Goal: Check status: Check status

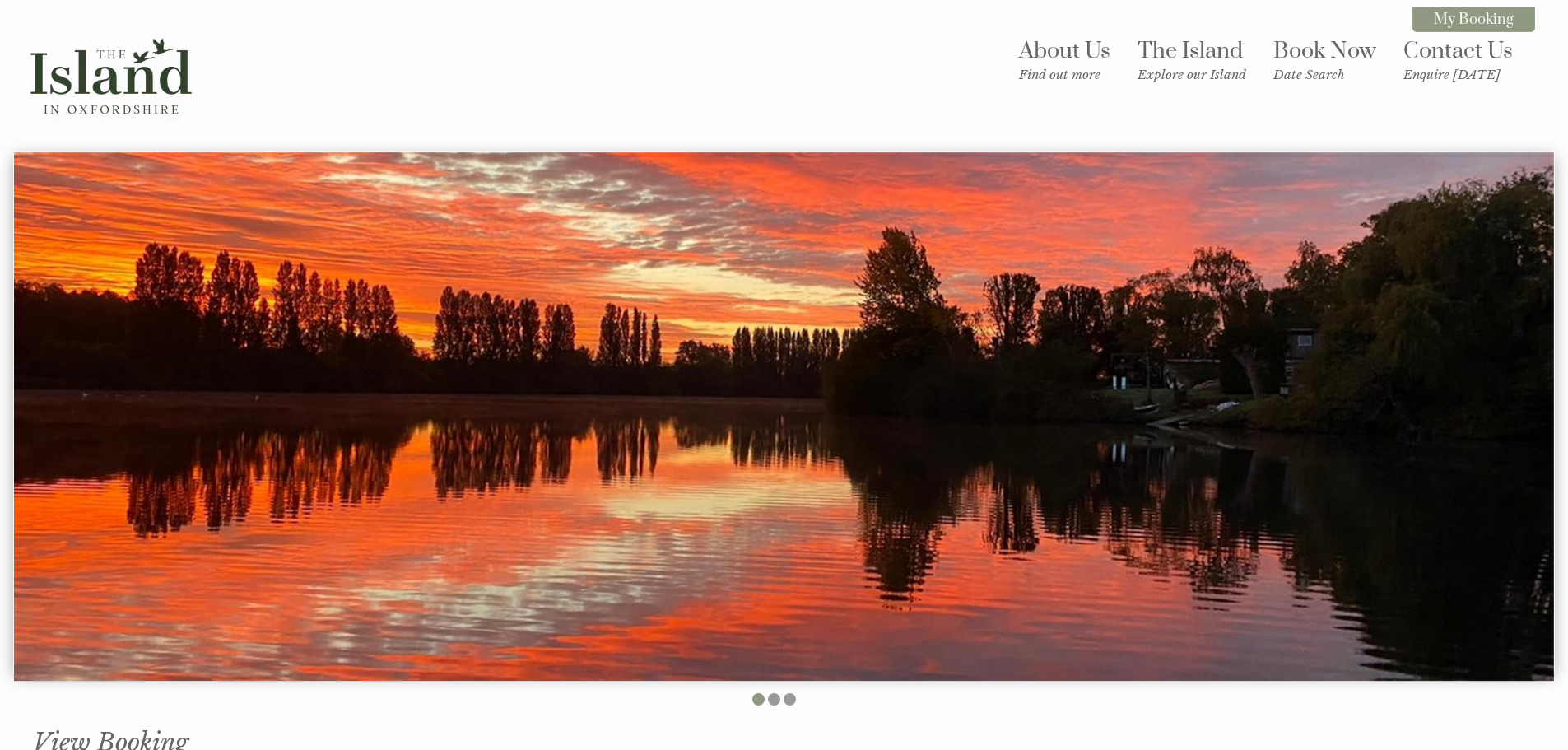
scroll to position [448, 0]
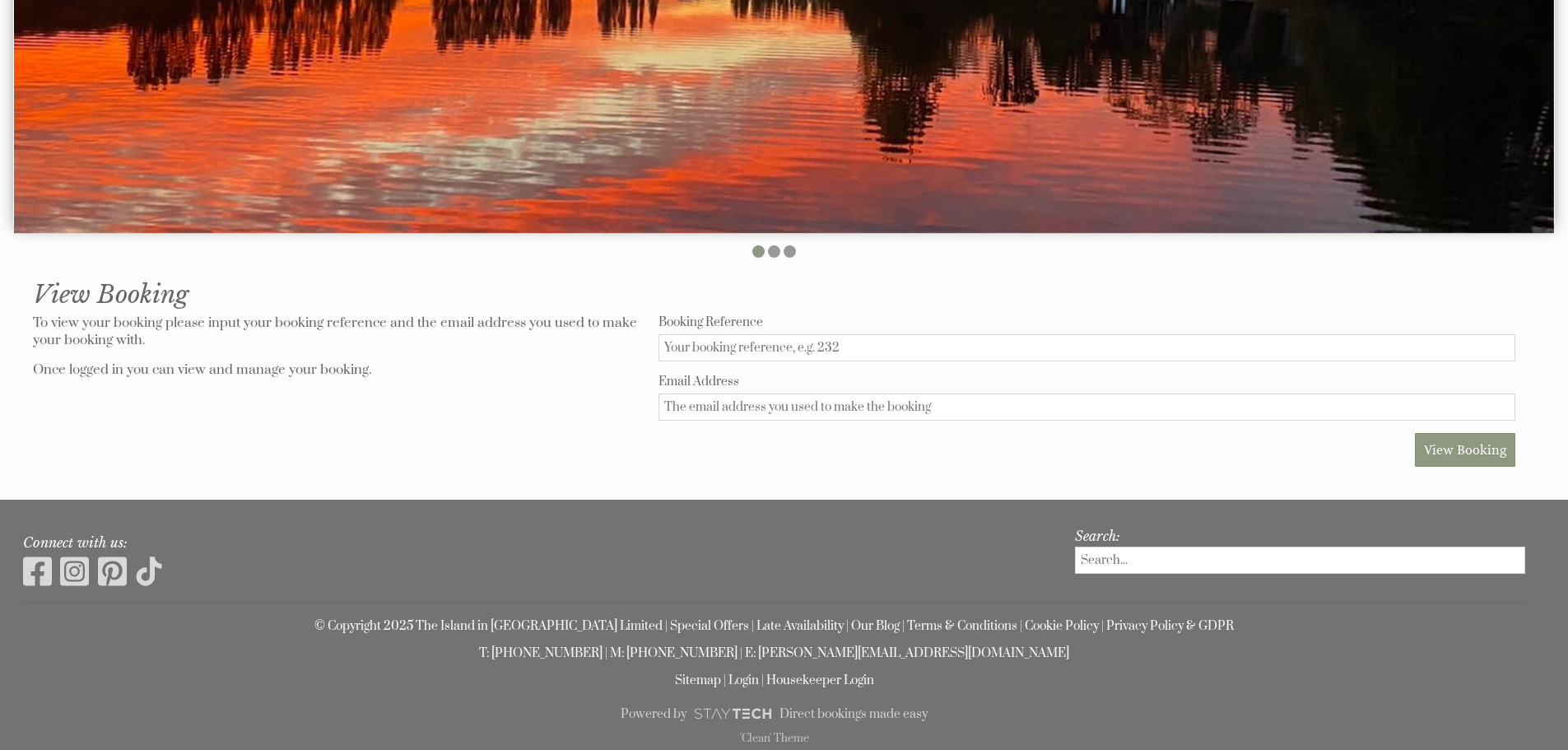
click at [748, 355] on input "Booking Reference" at bounding box center [1086, 348] width 857 height 27
type input "239"
click at [727, 407] on input "Email Address" at bounding box center [1086, 407] width 857 height 27
type input "[EMAIL_ADDRESS][DOMAIN_NAME]"
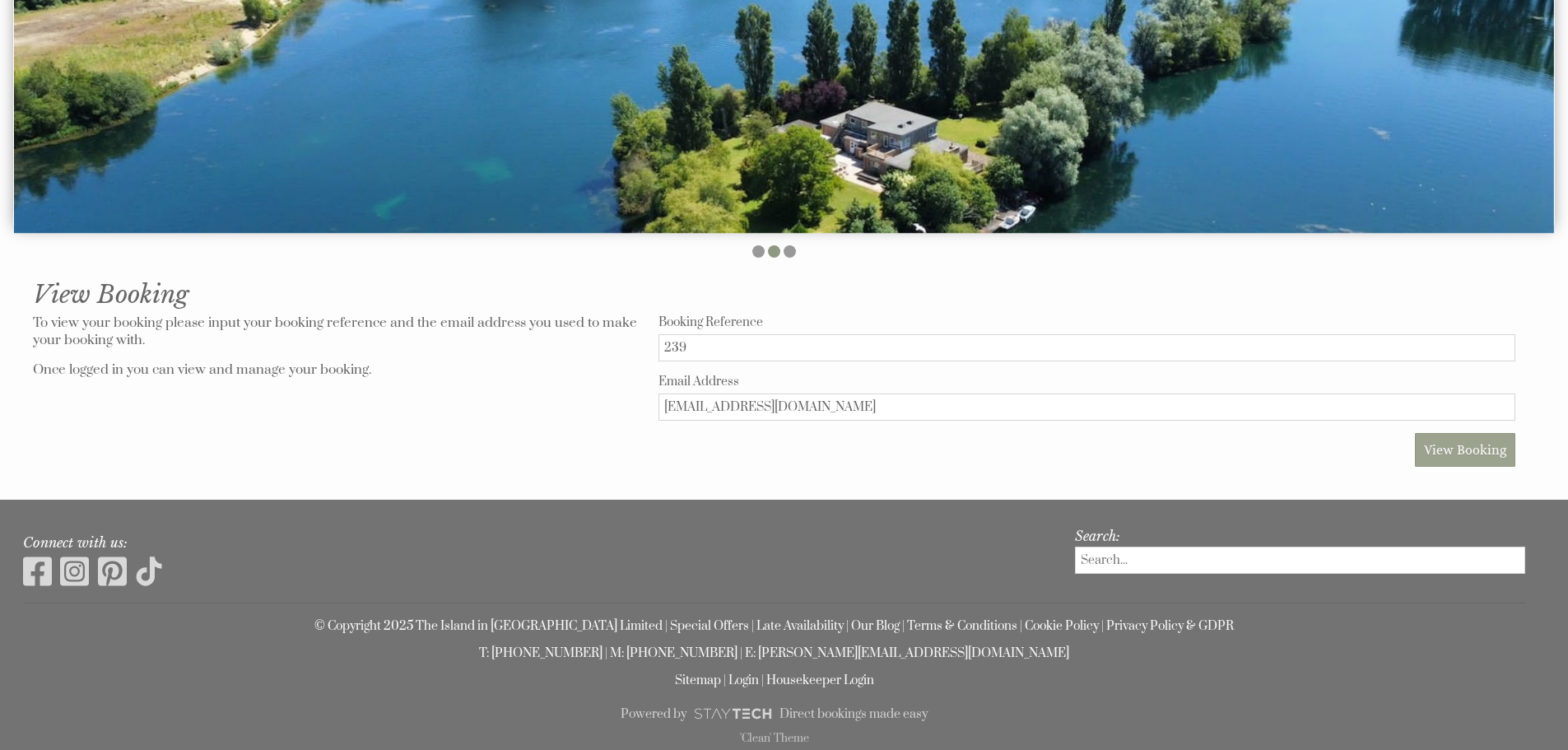
click at [1489, 461] on button "View Booking" at bounding box center [1465, 449] width 100 height 34
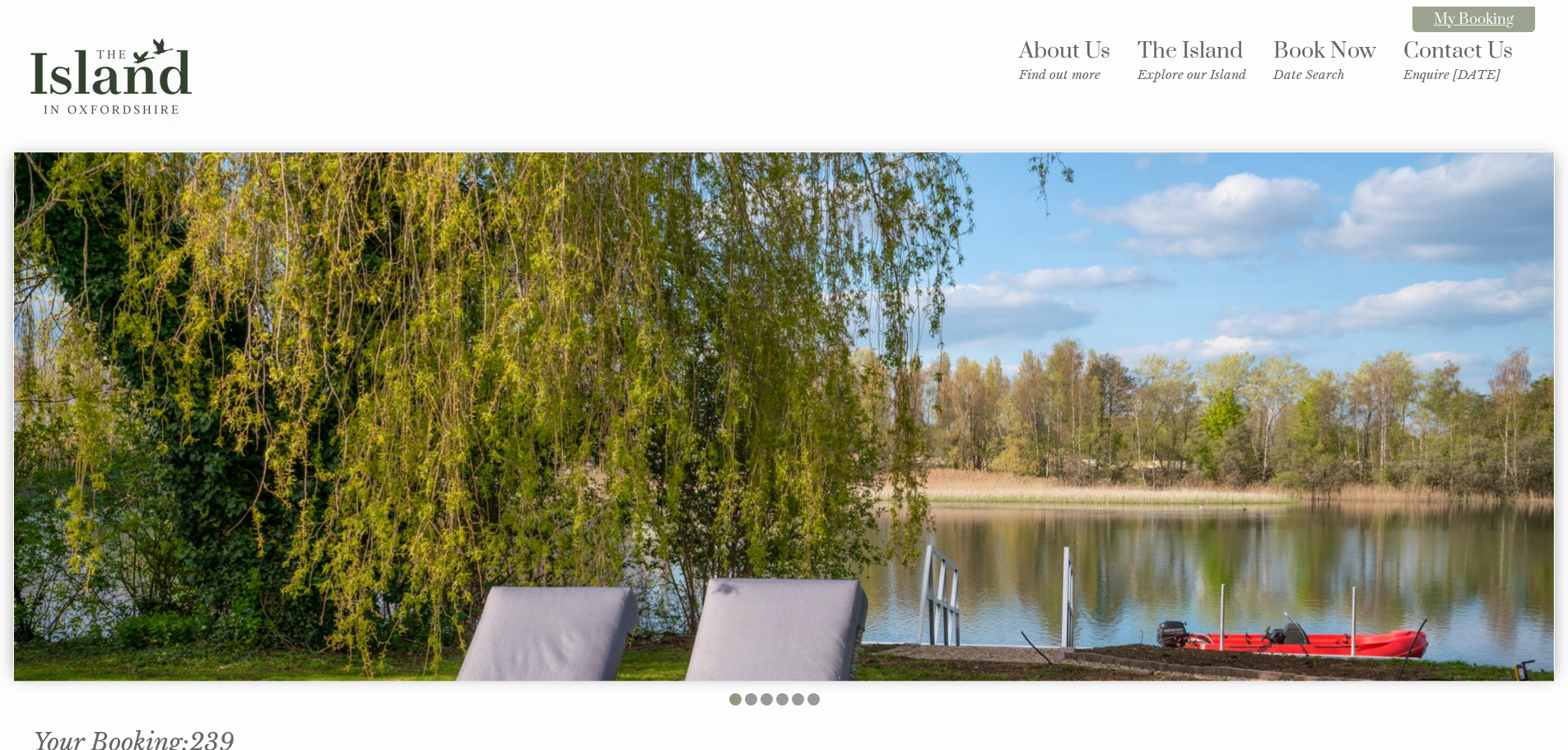
click at [1461, 26] on link "My Booking" at bounding box center [1473, 19] width 122 height 25
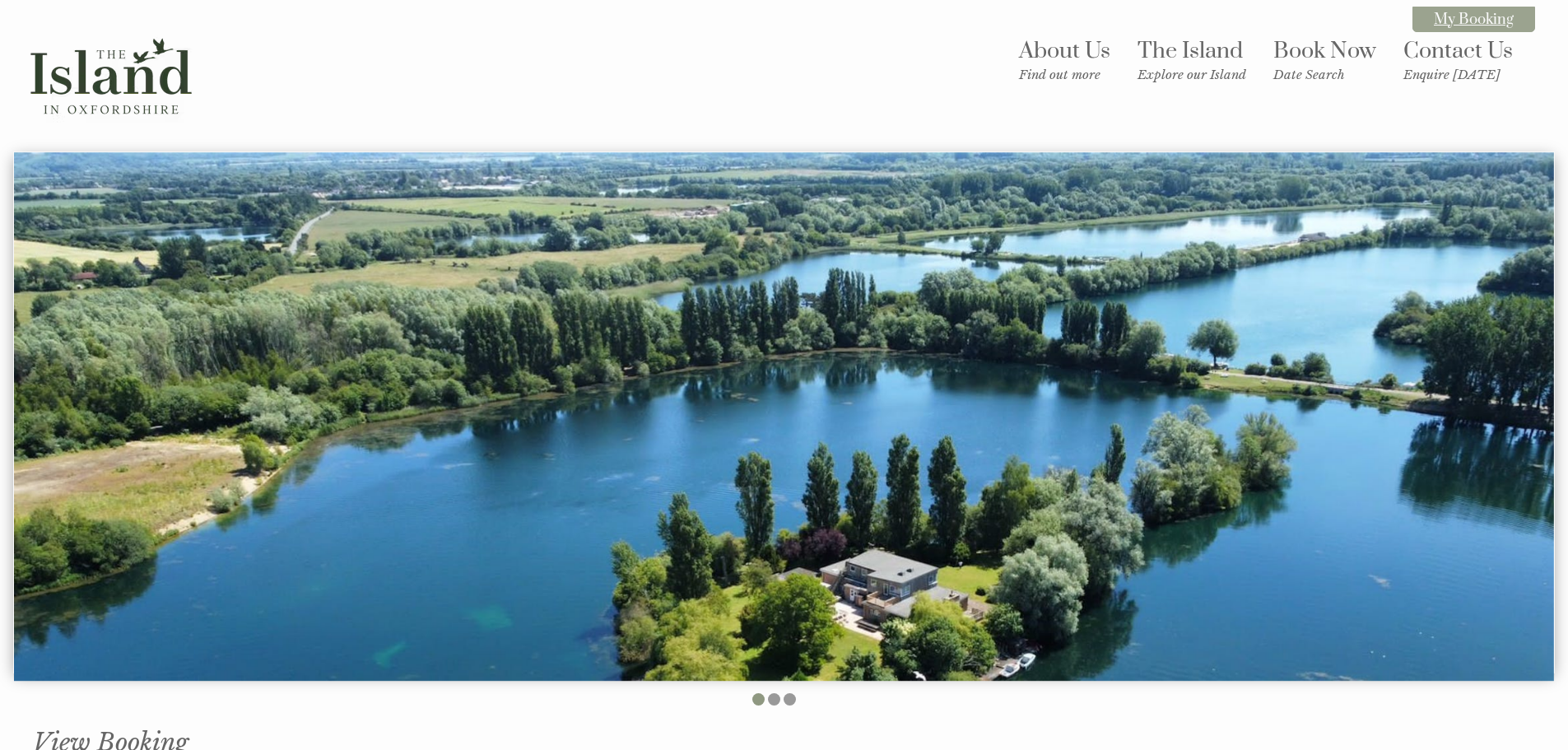
click at [1462, 19] on link "My Booking" at bounding box center [1473, 19] width 122 height 25
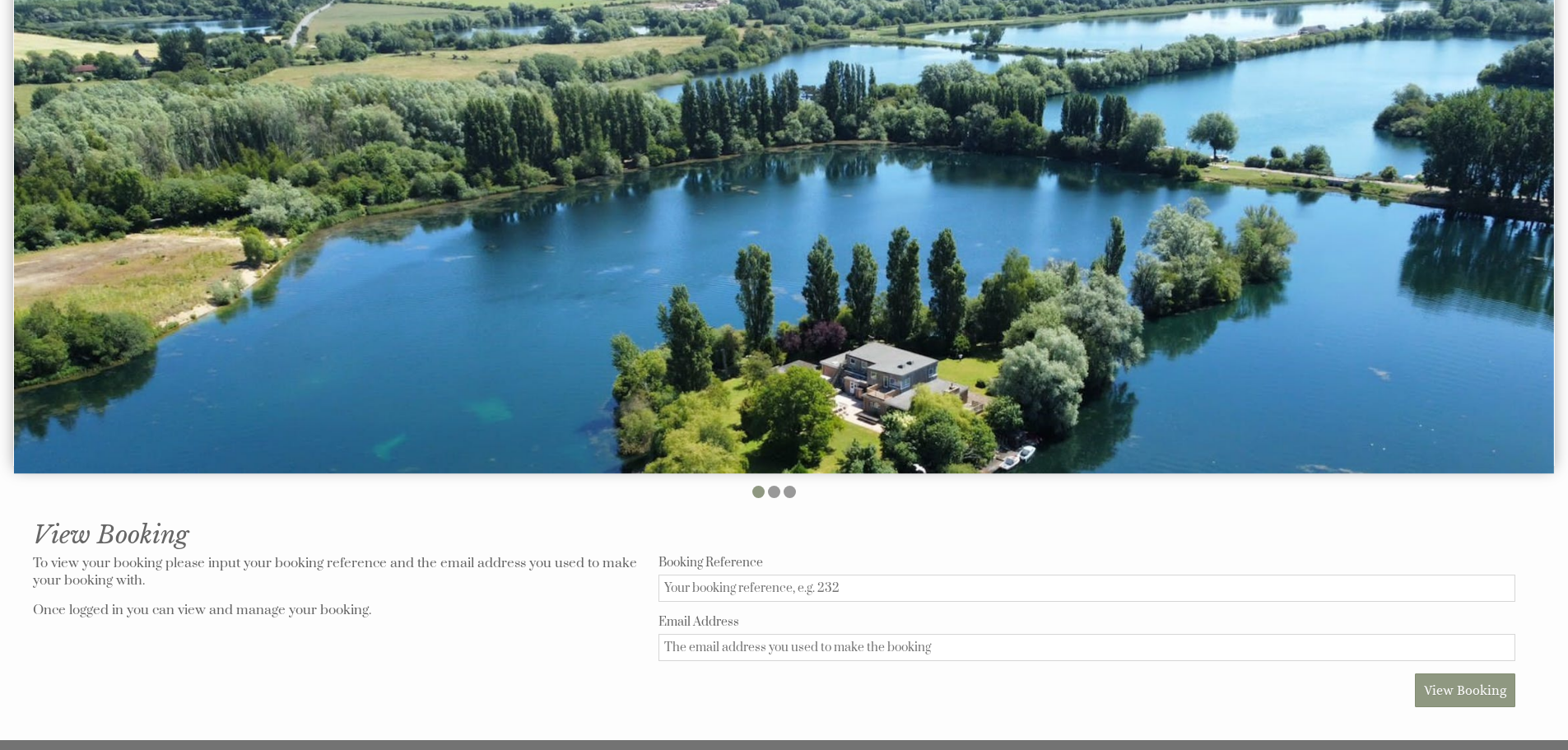
scroll to position [330, 0]
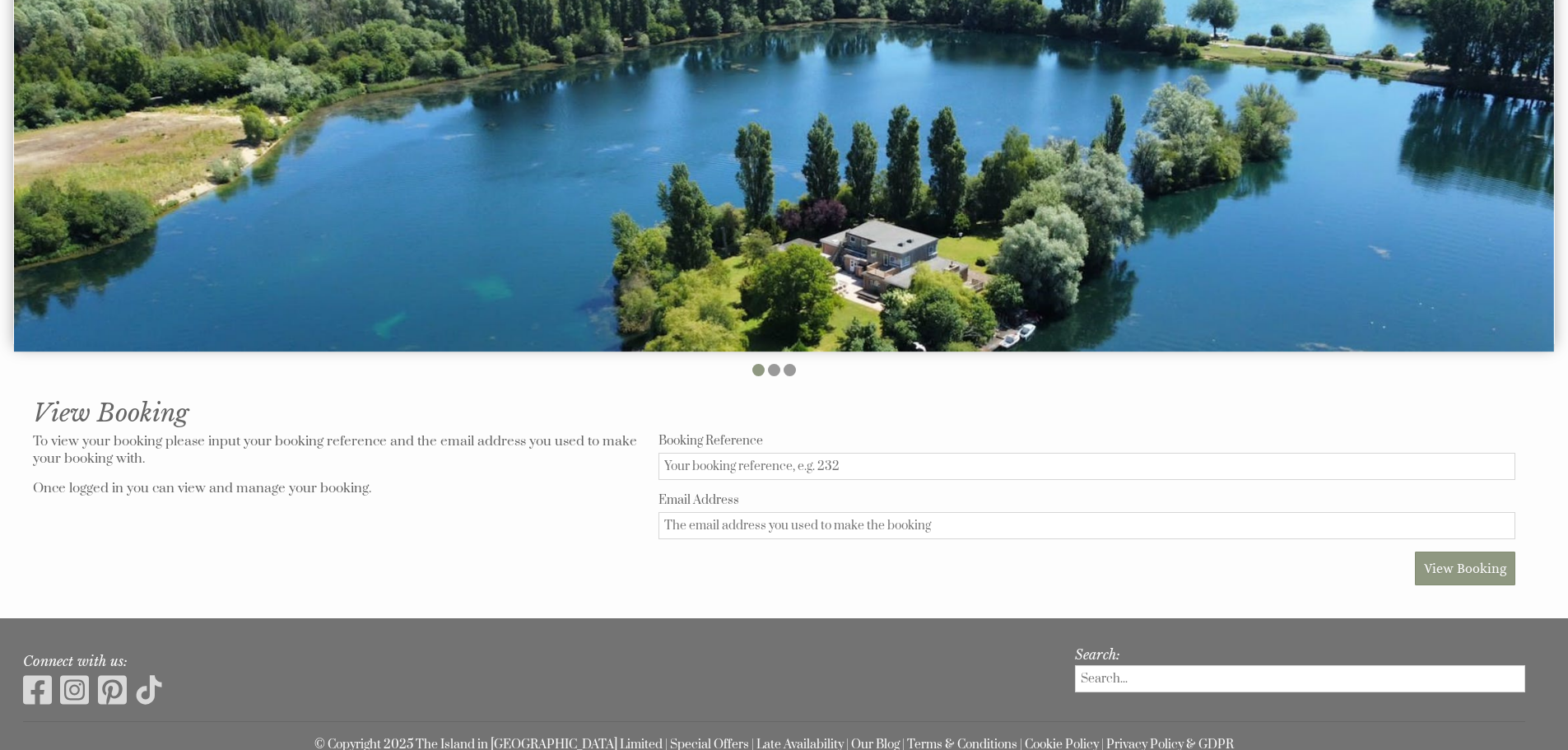
click at [810, 469] on input "Booking Reference" at bounding box center [1086, 467] width 857 height 27
type input "239"
click at [696, 523] on input "Email Address" at bounding box center [1086, 525] width 857 height 27
type input "[EMAIL_ADDRESS][DOMAIN_NAME]"
click at [724, 468] on input "239" at bounding box center [1086, 467] width 857 height 27
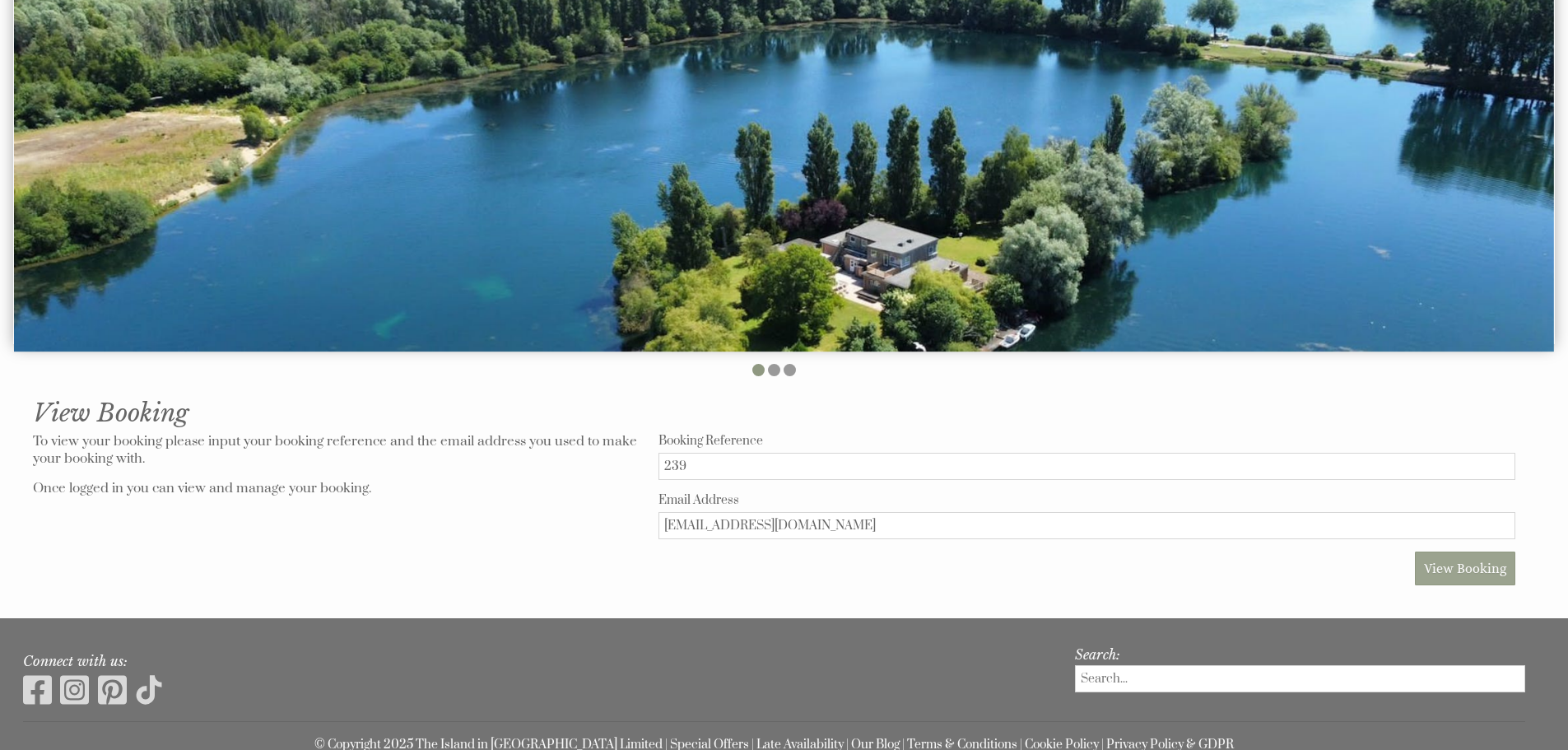
type input "239"
click at [1455, 577] on button "View Booking" at bounding box center [1465, 568] width 100 height 34
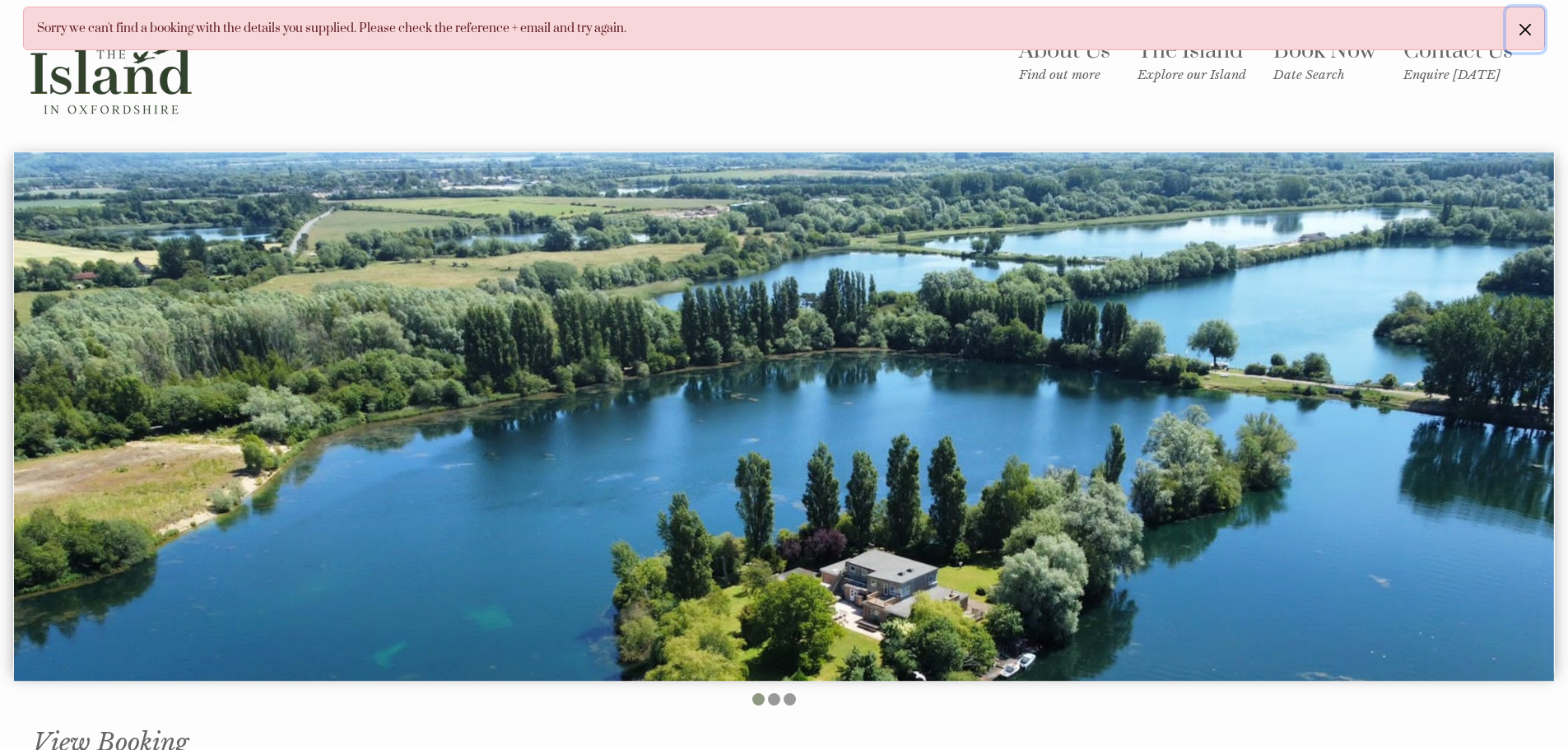
click at [1528, 28] on button "button" at bounding box center [1525, 30] width 38 height 44
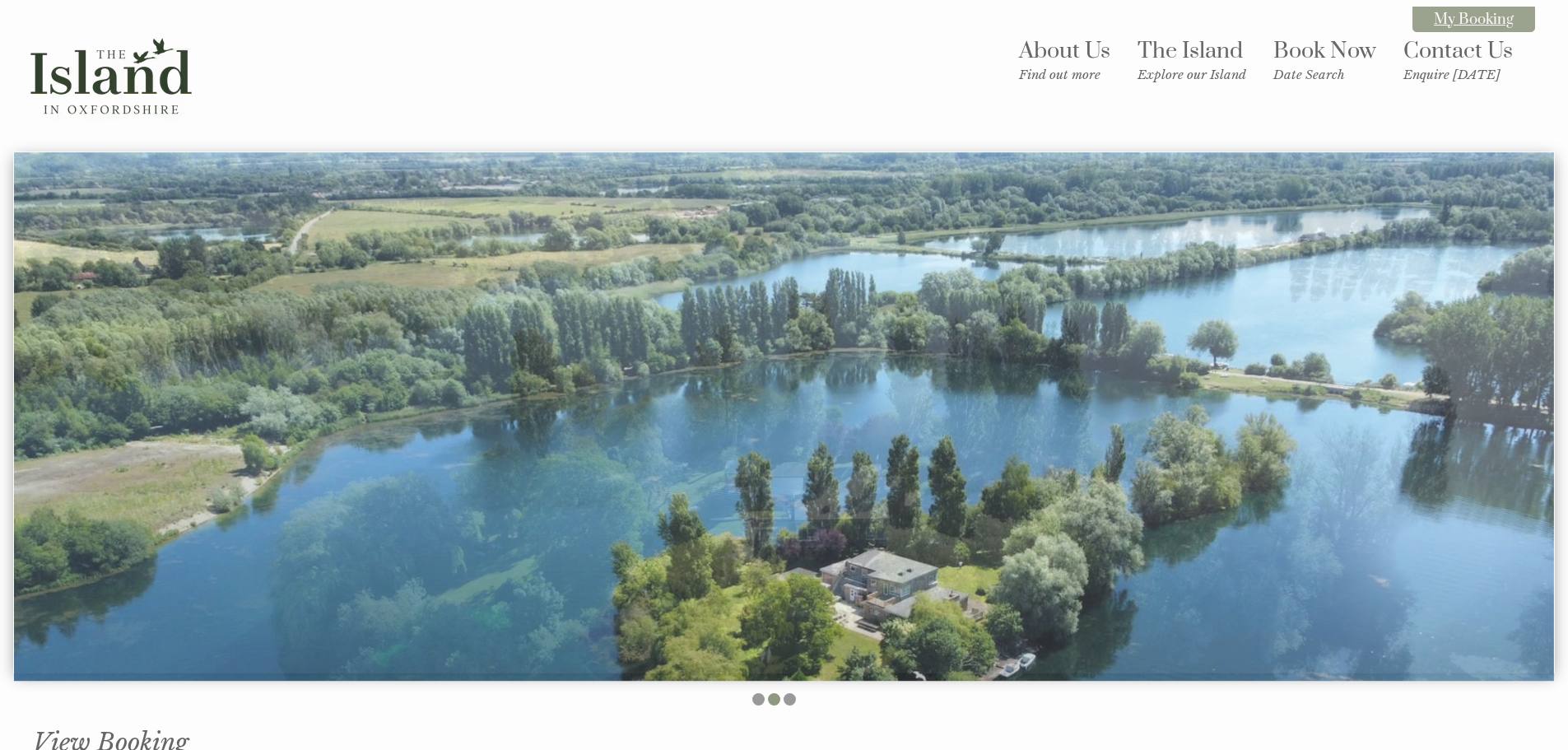
click at [1470, 14] on link "My Booking" at bounding box center [1473, 19] width 122 height 25
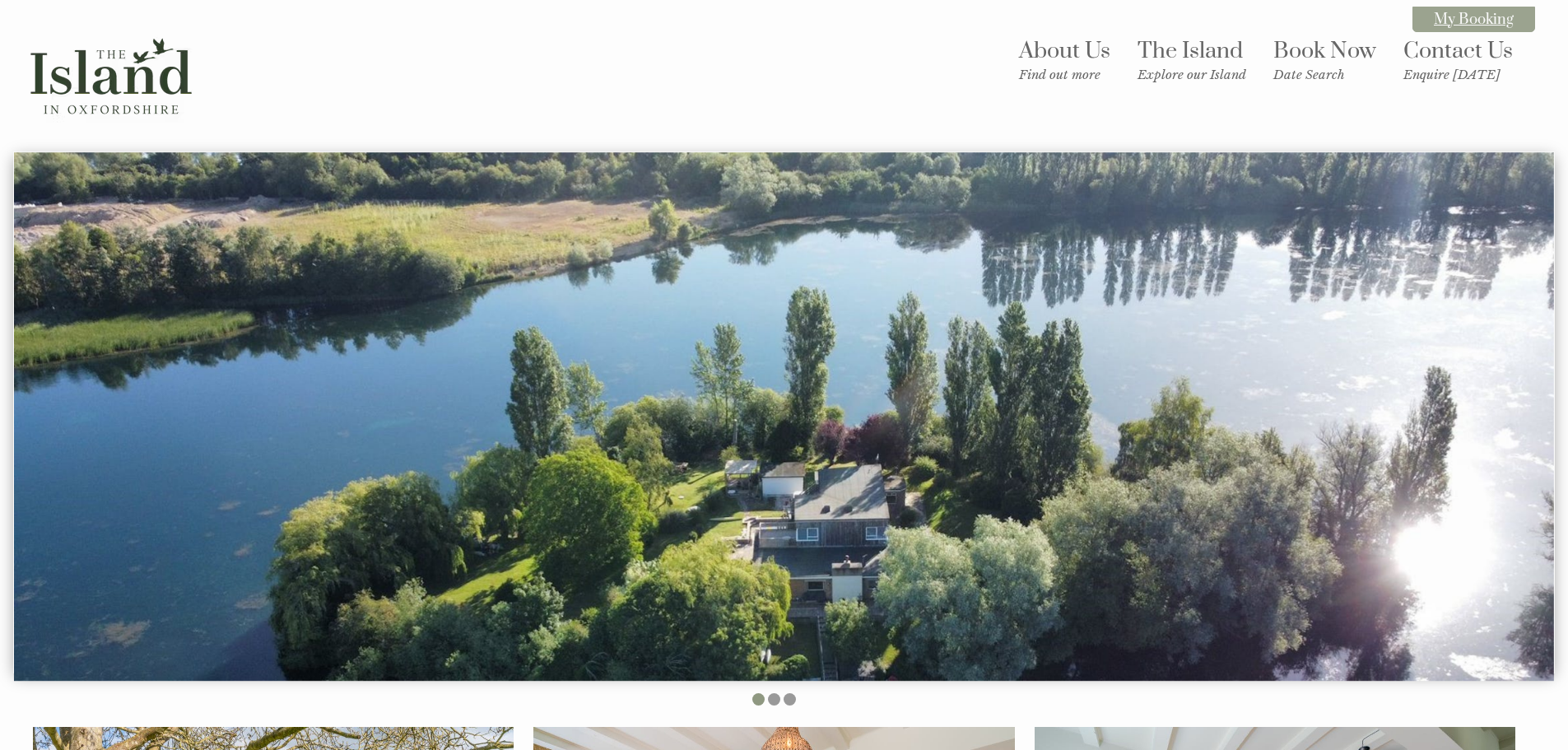
click at [1462, 25] on link "My Booking" at bounding box center [1473, 19] width 122 height 25
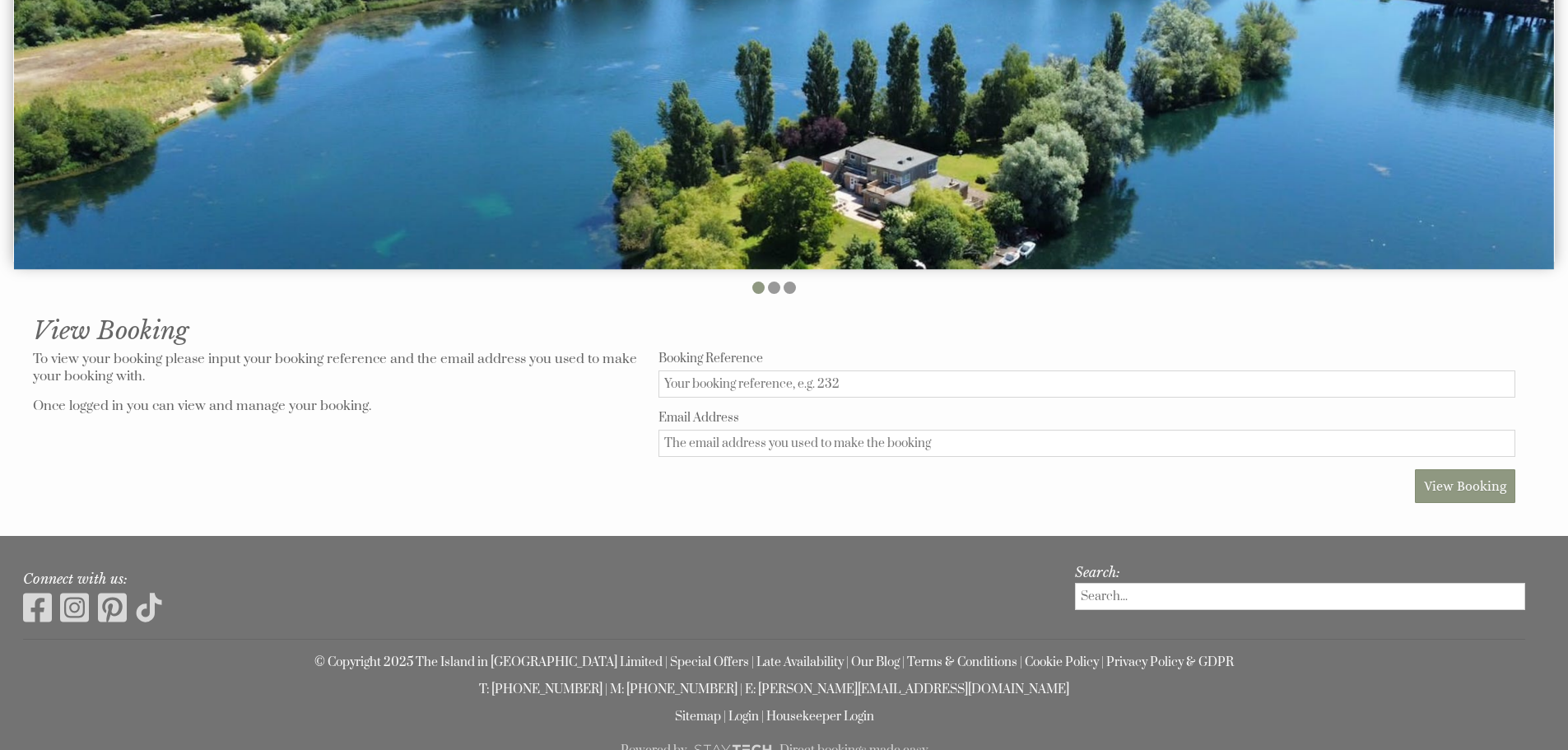
scroll to position [448, 0]
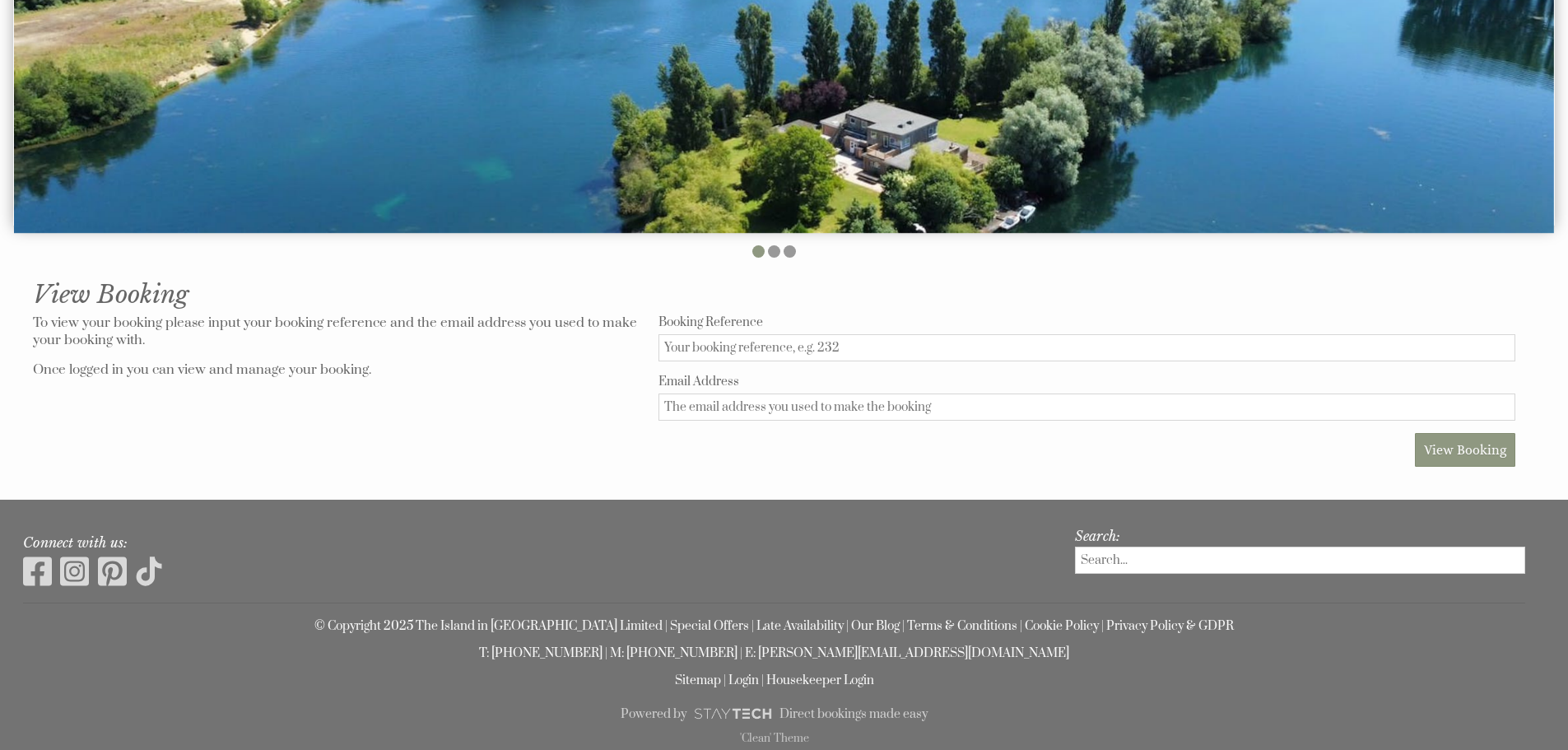
click at [783, 339] on input "Booking Reference" at bounding box center [1086, 348] width 857 height 27
type input "239"
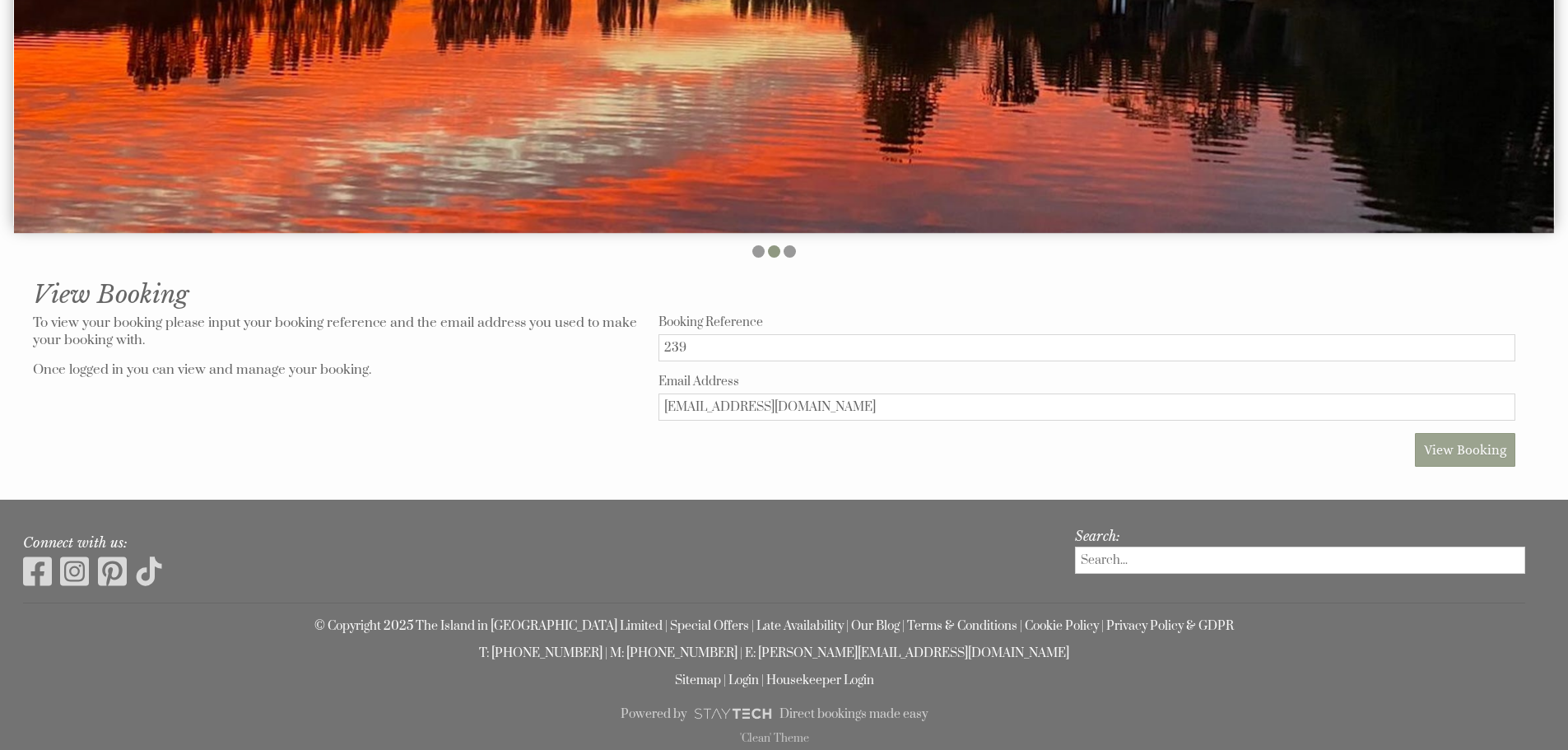
type input "[EMAIL_ADDRESS][DOMAIN_NAME]"
click at [1446, 447] on span "View Booking" at bounding box center [1464, 450] width 82 height 15
click at [705, 353] on input "Booking Reference" at bounding box center [1086, 348] width 857 height 27
type input "239"
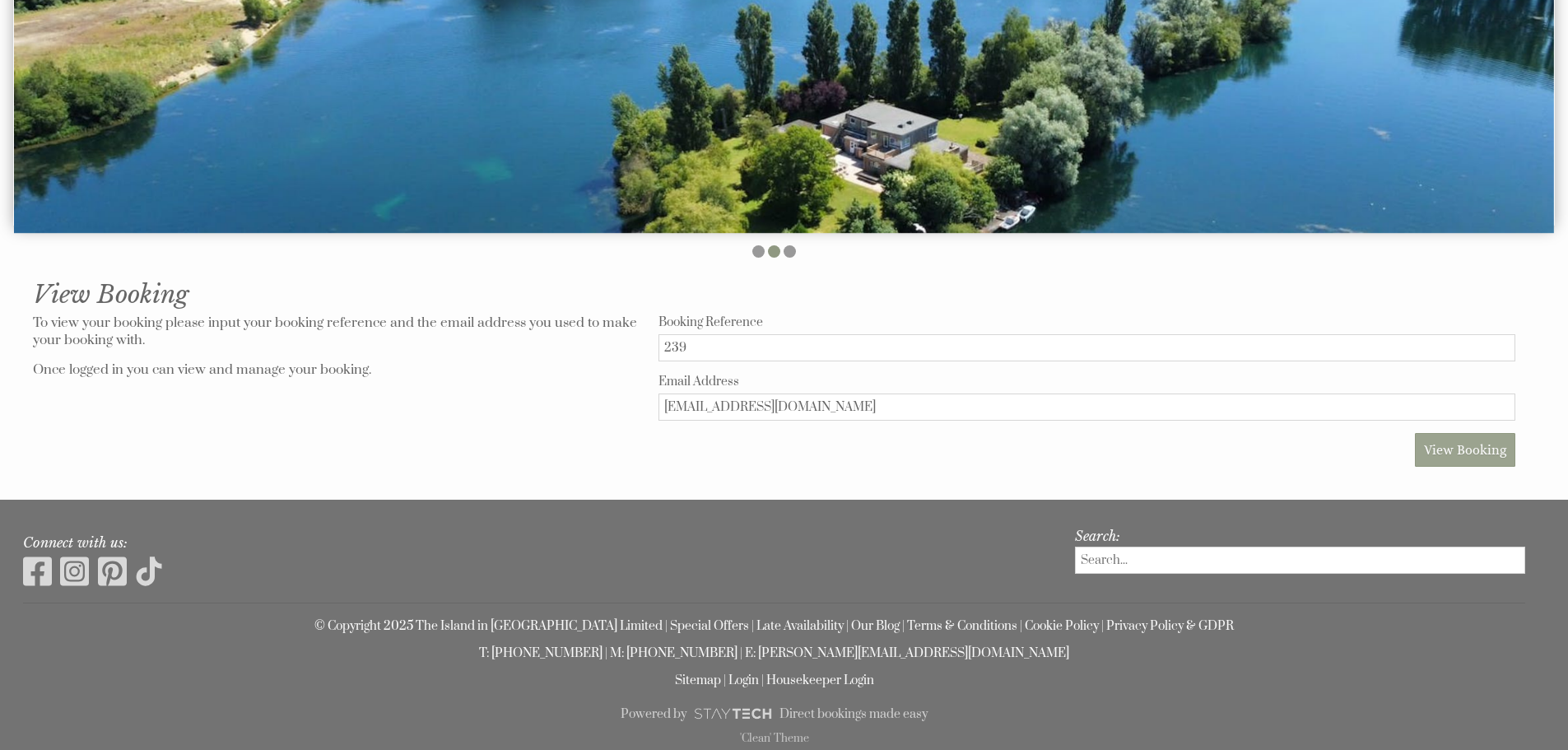
type input "Gregchambers1@icloud.com"
click at [1471, 454] on span "View Booking" at bounding box center [1464, 450] width 82 height 15
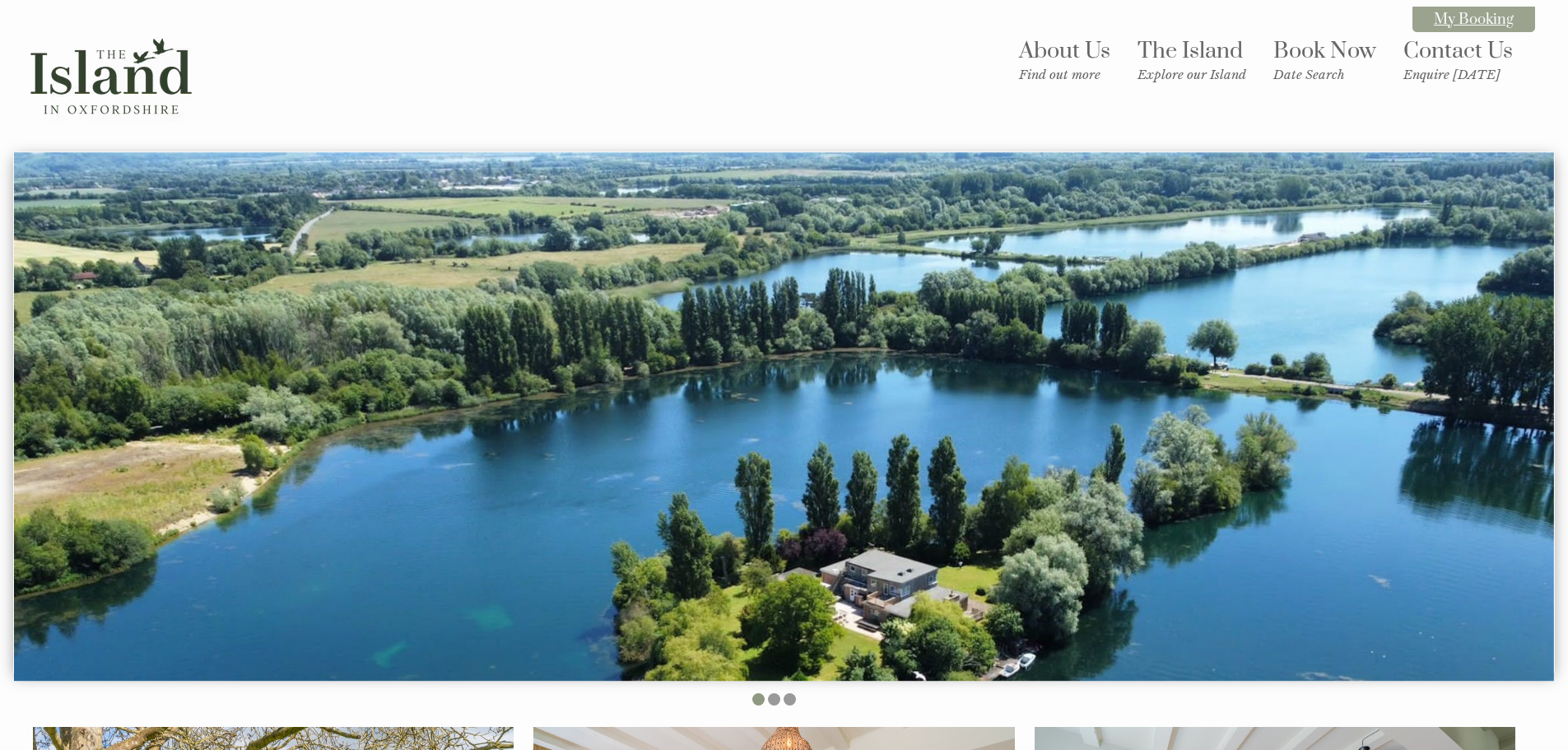
click at [1448, 14] on link "My Booking" at bounding box center [1473, 19] width 122 height 25
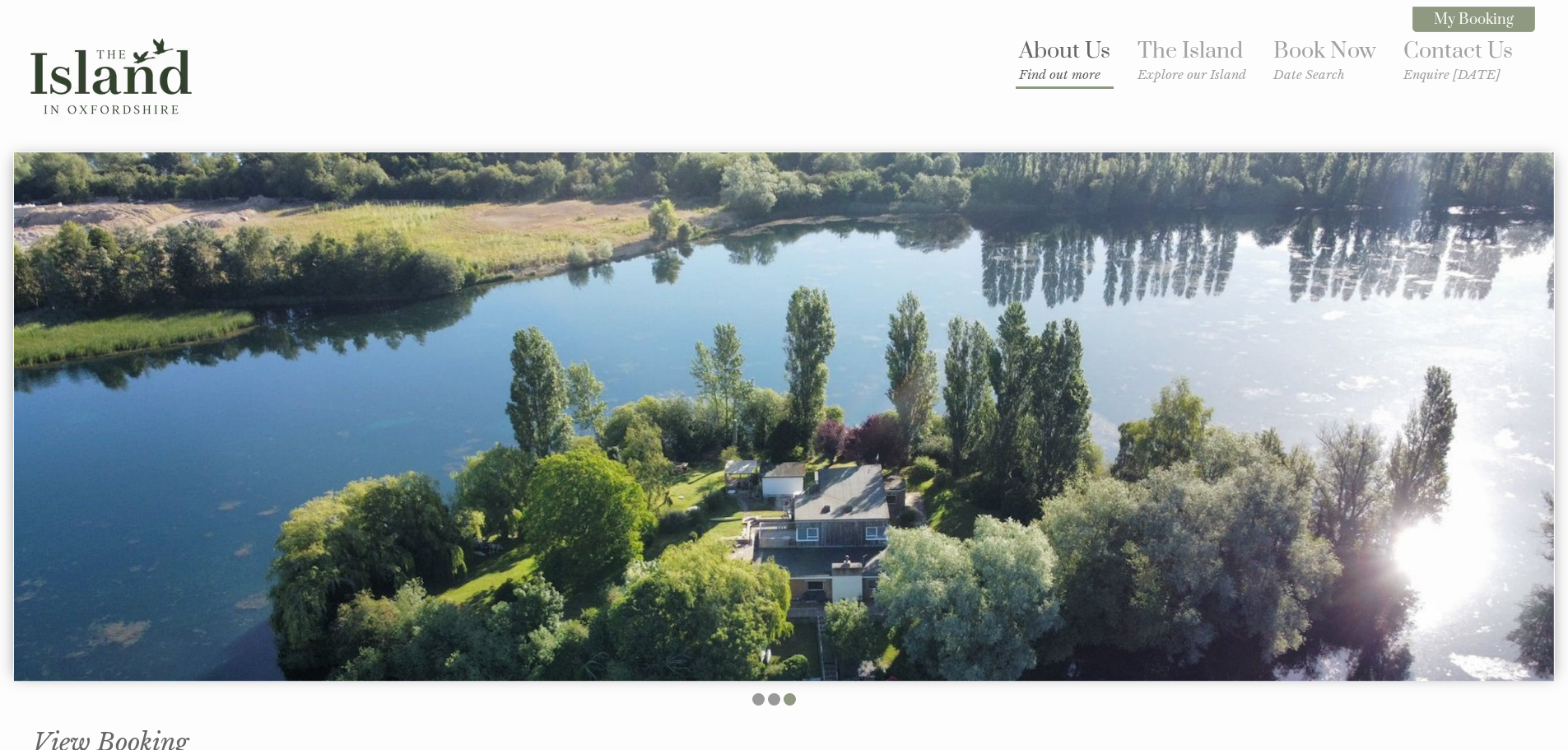
click at [1050, 52] on link "About Us Find out more" at bounding box center [1064, 59] width 92 height 45
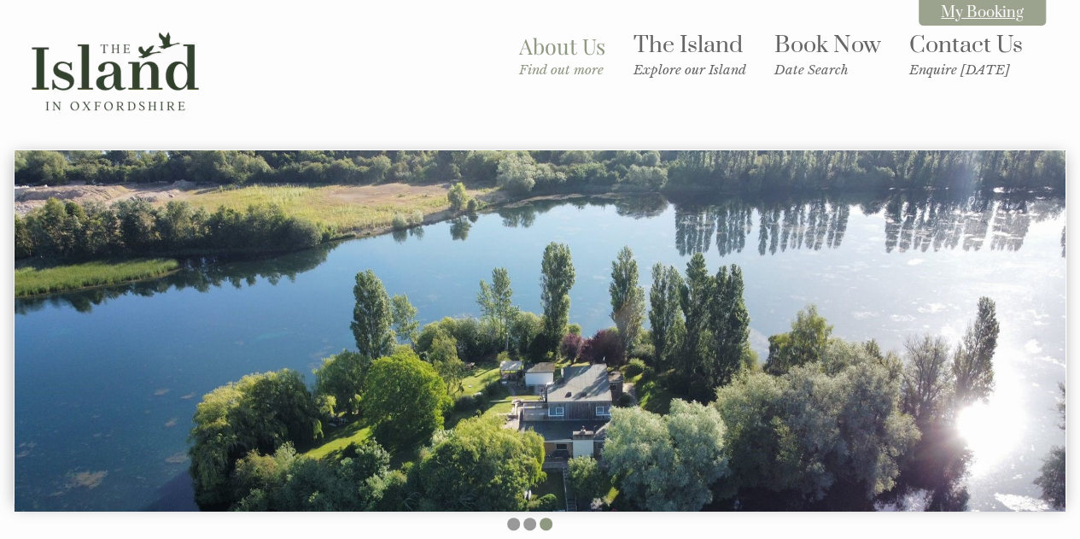
click at [975, 19] on link "My Booking" at bounding box center [982, 12] width 127 height 26
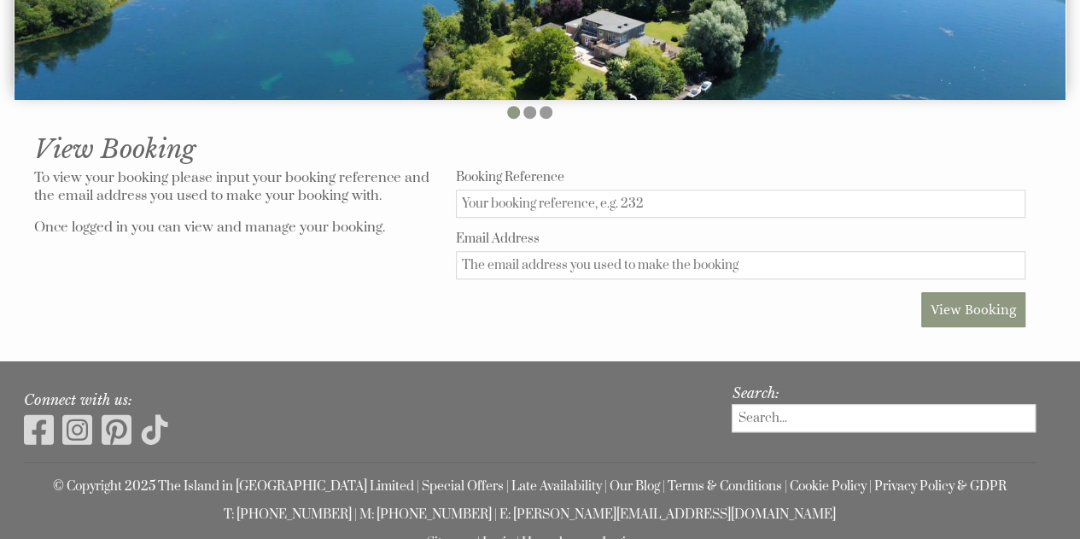
scroll to position [427, 0]
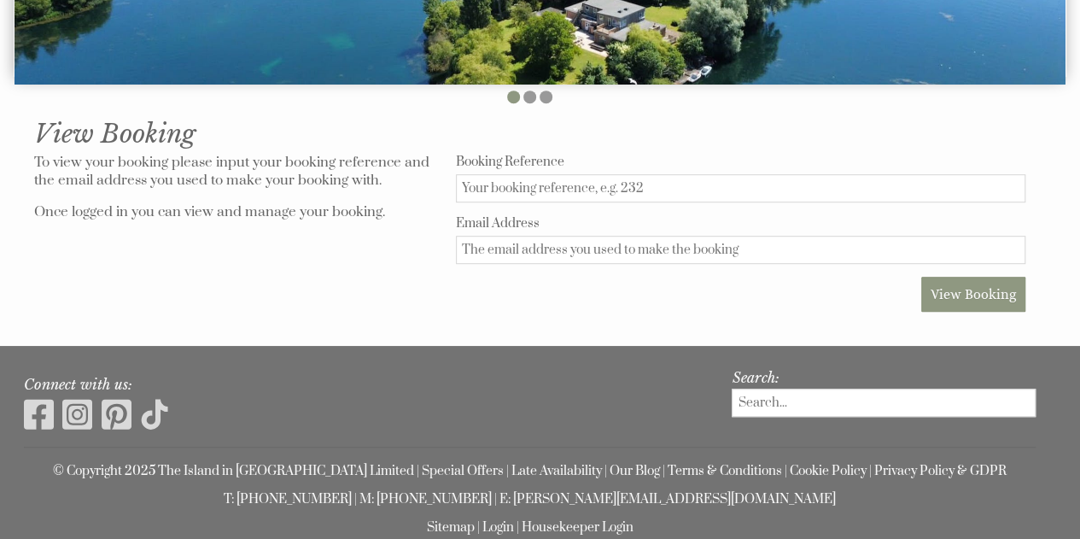
click at [547, 190] on input "Booking Reference" at bounding box center [741, 188] width 570 height 28
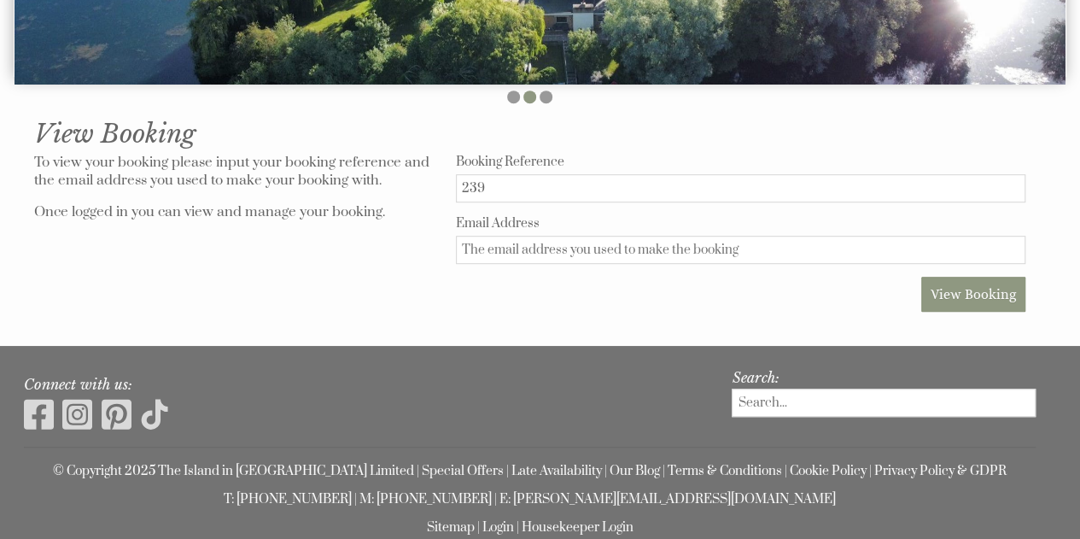
type input "239"
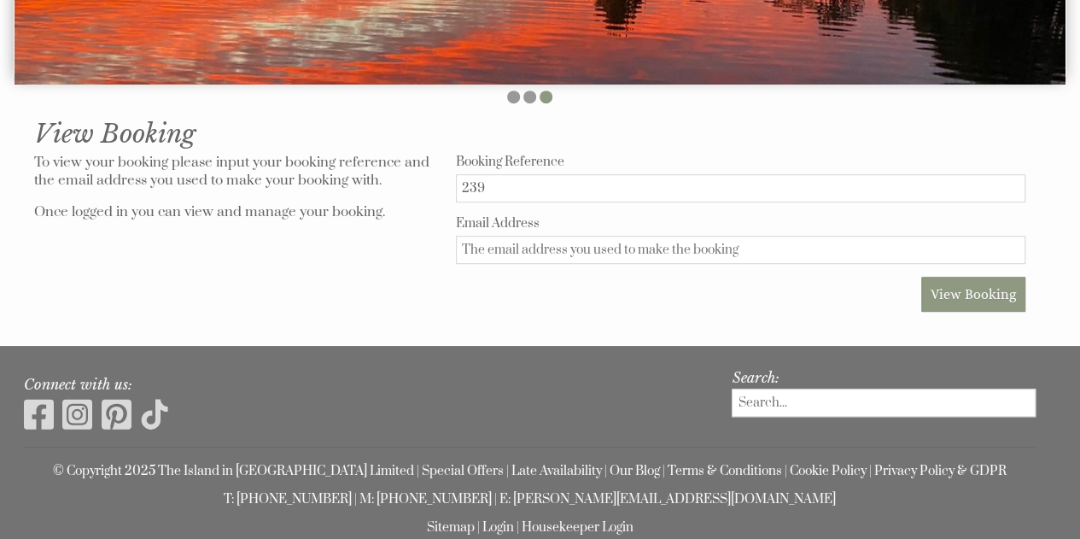
click at [589, 257] on input "Email Address" at bounding box center [741, 250] width 570 height 28
type input "[EMAIL_ADDRESS][DOMAIN_NAME]"
click at [994, 293] on span "View Booking" at bounding box center [973, 294] width 85 height 16
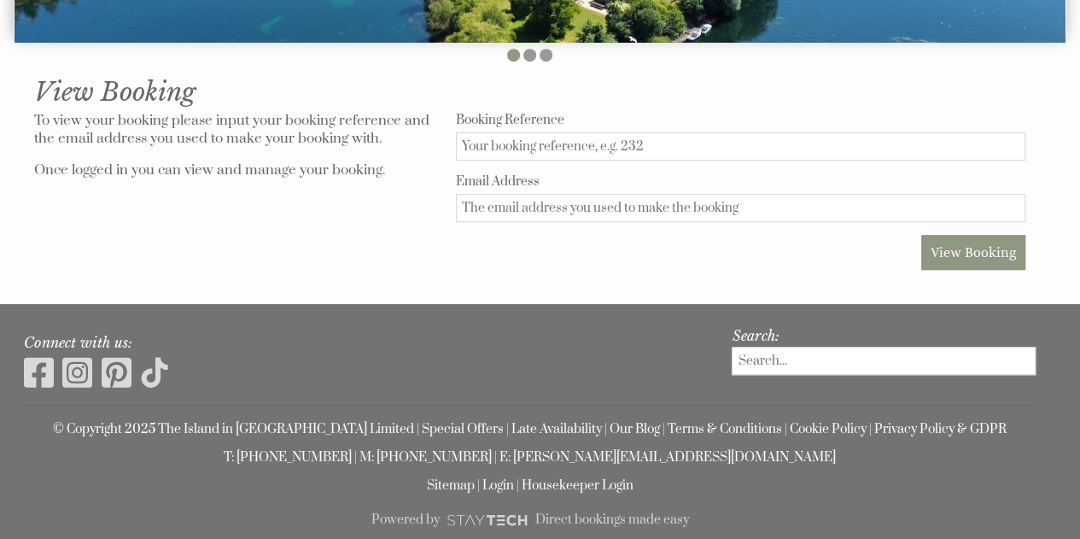
scroll to position [487, 0]
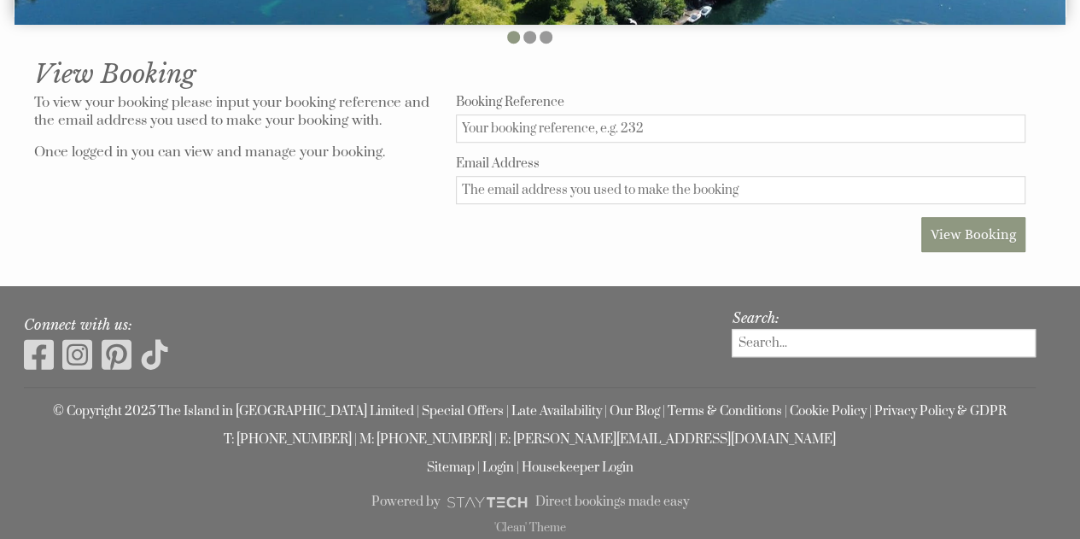
click at [507, 121] on input "Booking Reference" at bounding box center [741, 128] width 570 height 28
